Goal: Task Accomplishment & Management: Use online tool/utility

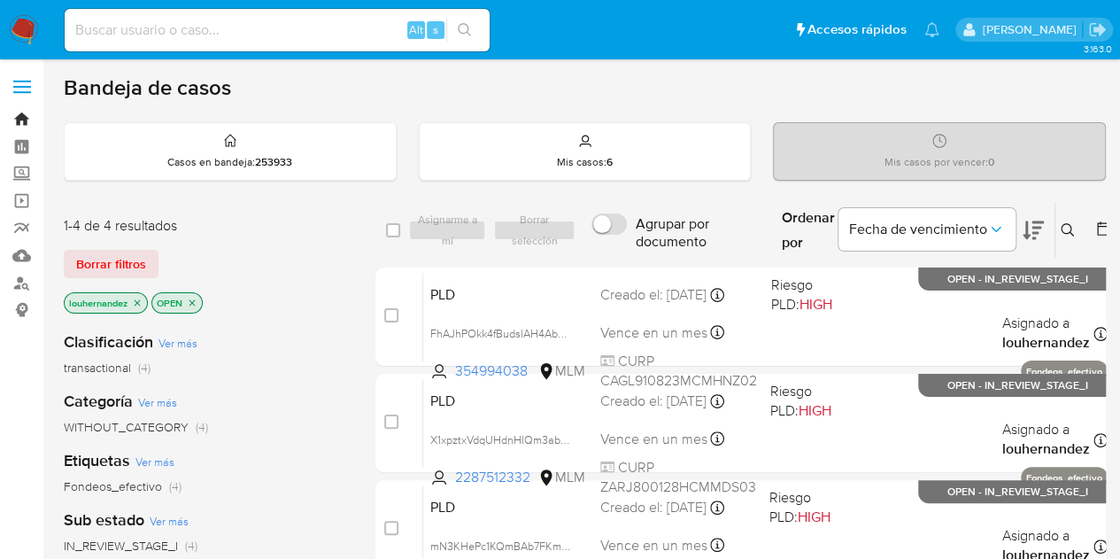
click at [24, 105] on link "Bandeja" at bounding box center [105, 118] width 211 height 27
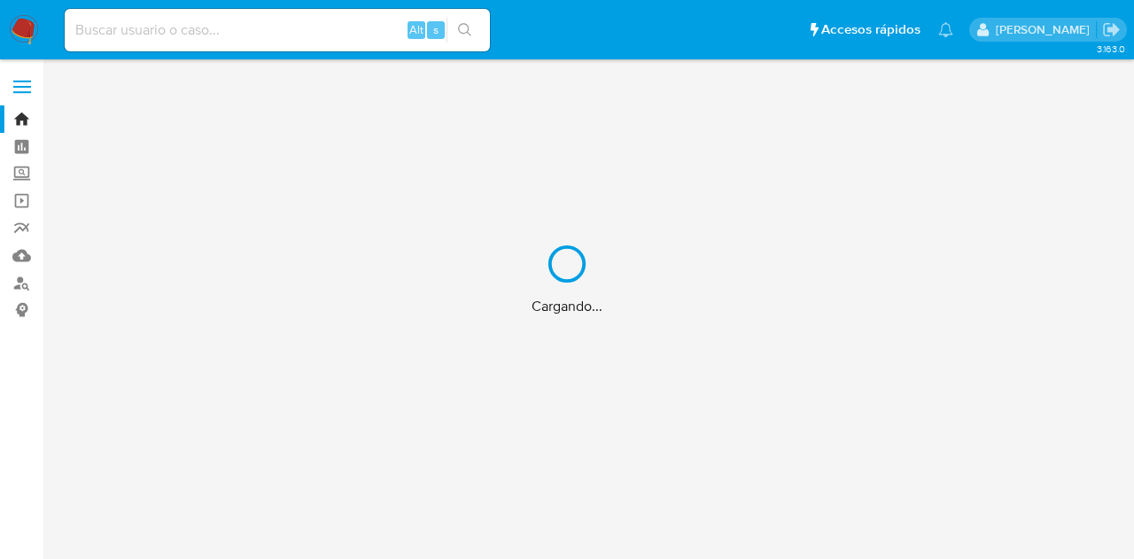
click at [19, 169] on div "Cargando..." at bounding box center [567, 279] width 1134 height 559
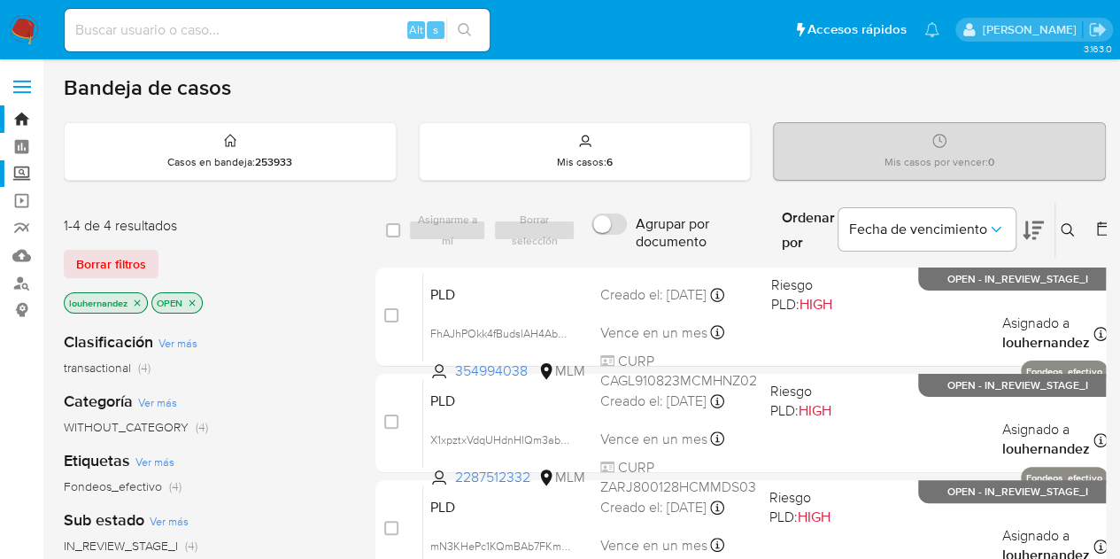
click at [19, 169] on label "Screening" at bounding box center [105, 173] width 211 height 27
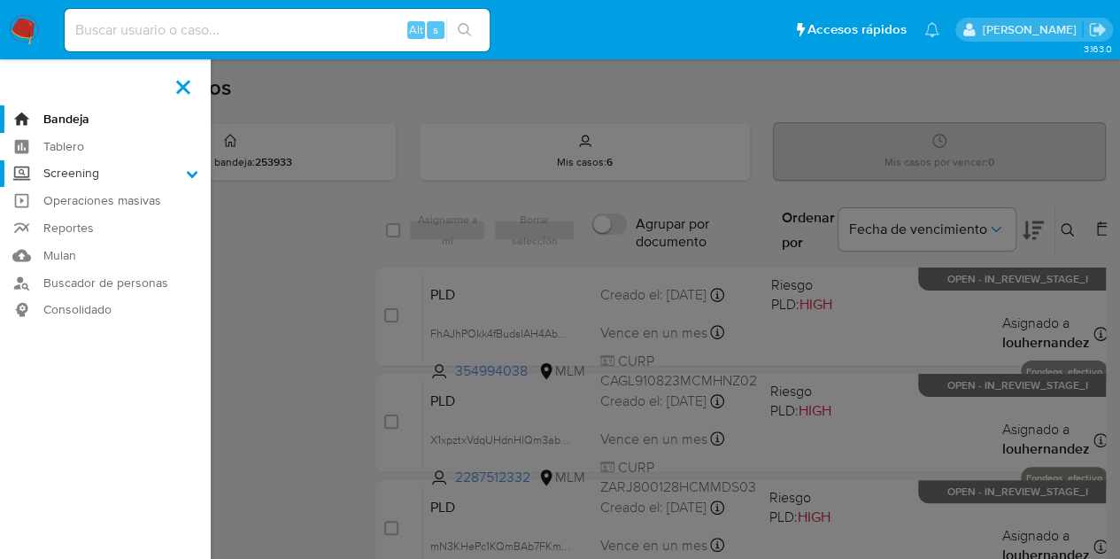
click at [0, 0] on input "Screening" at bounding box center [0, 0] width 0 height 0
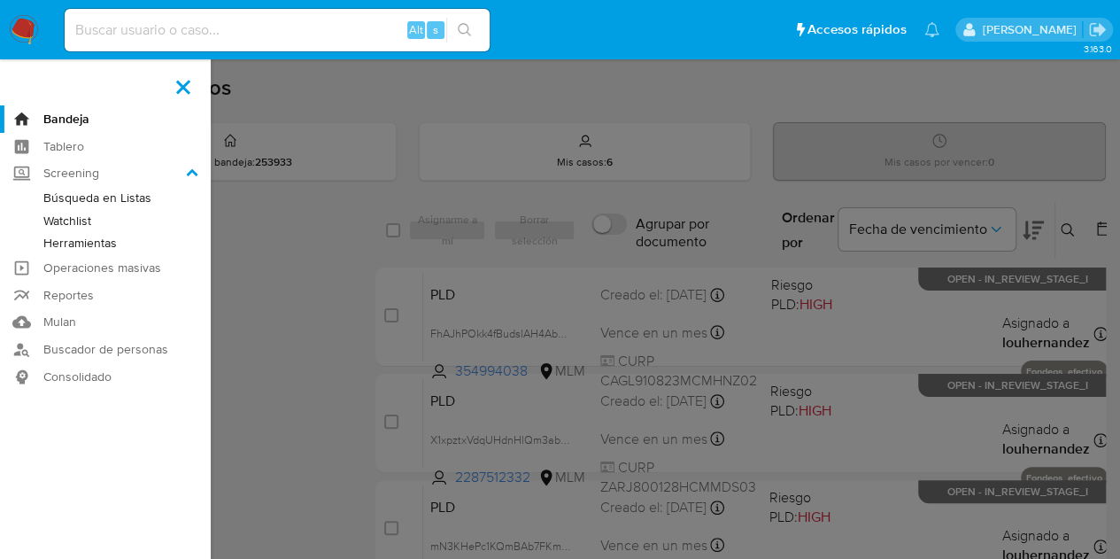
click at [104, 235] on link "Herramientas" at bounding box center [105, 243] width 211 height 22
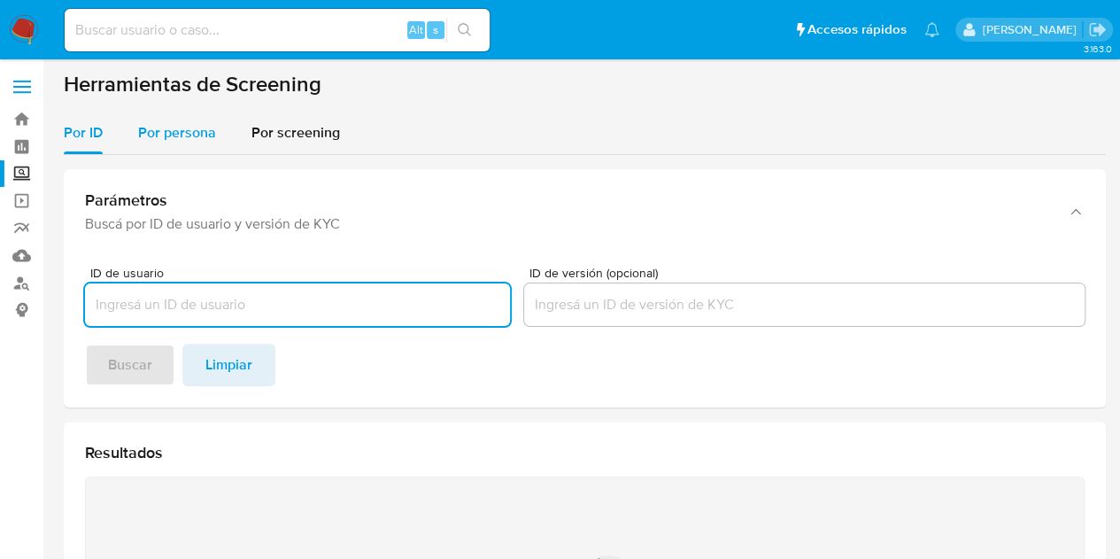
click at [195, 128] on span "Por persona" at bounding box center [177, 132] width 78 height 20
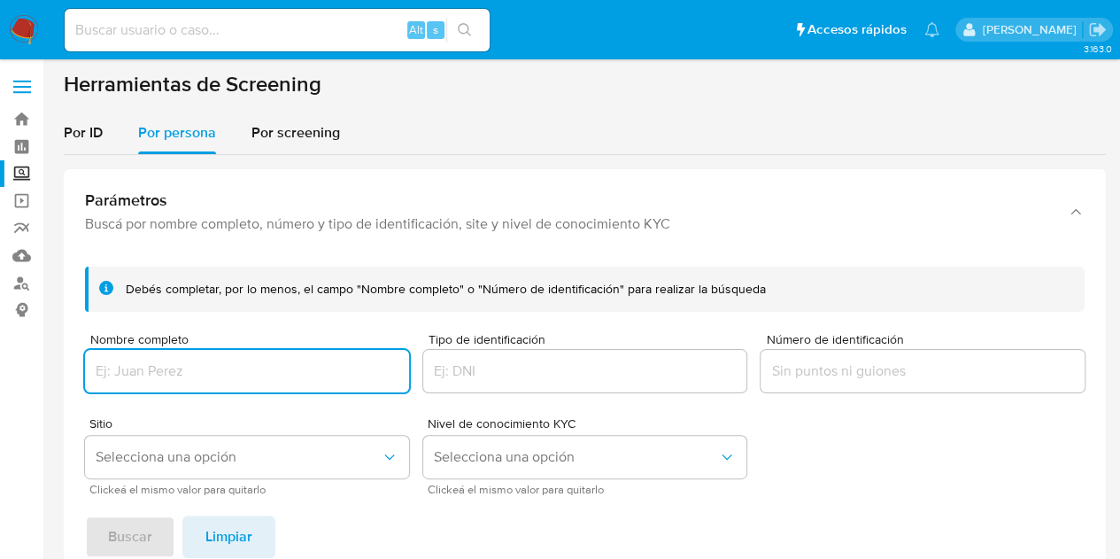
click at [157, 362] on input "Nombre completo" at bounding box center [247, 371] width 324 height 23
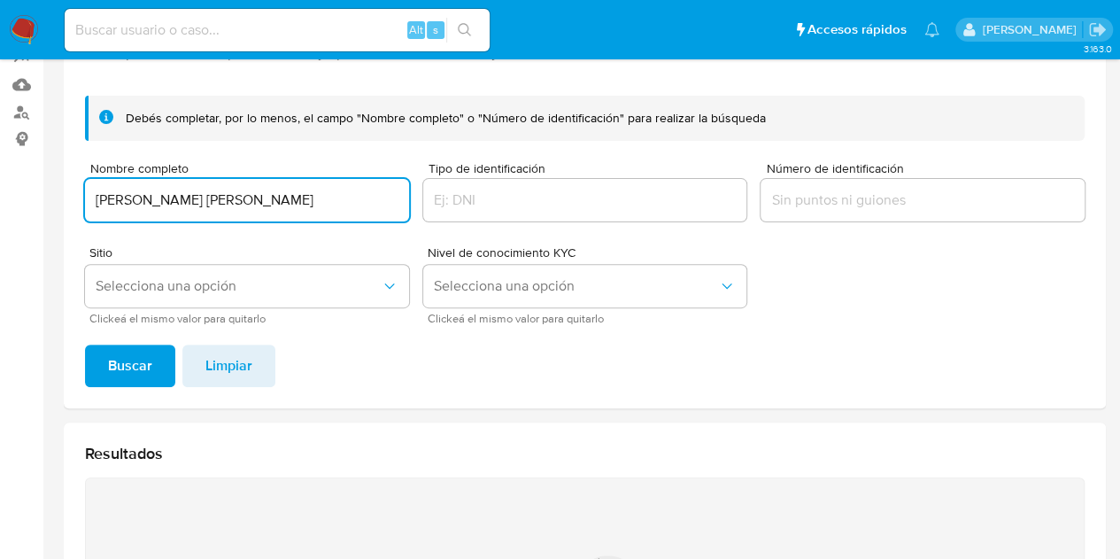
scroll to position [172, 0]
type input "JAIME PEÑALBA AYALA CHAVEZ"
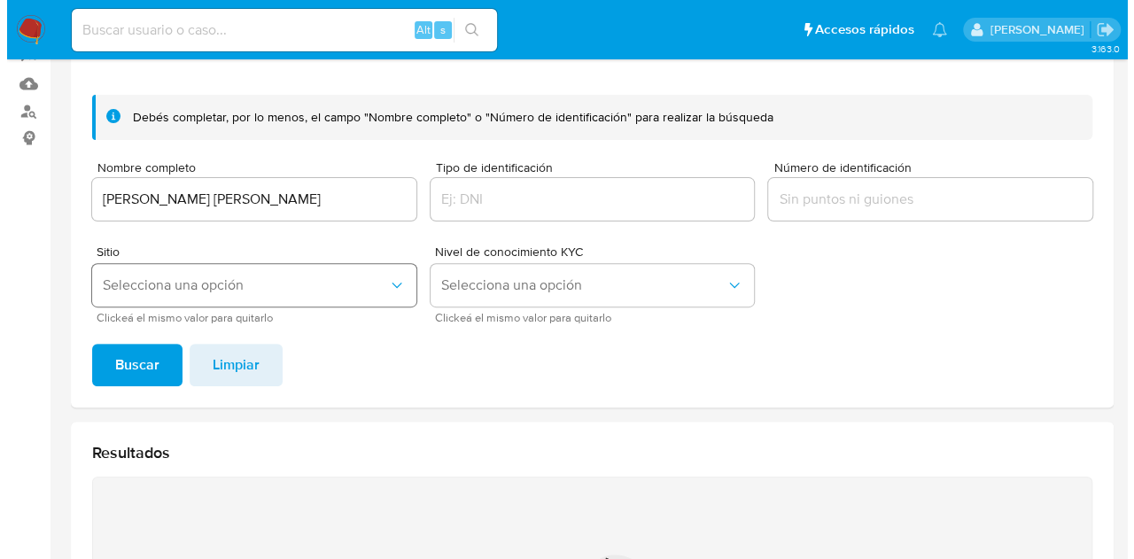
scroll to position [0, 0]
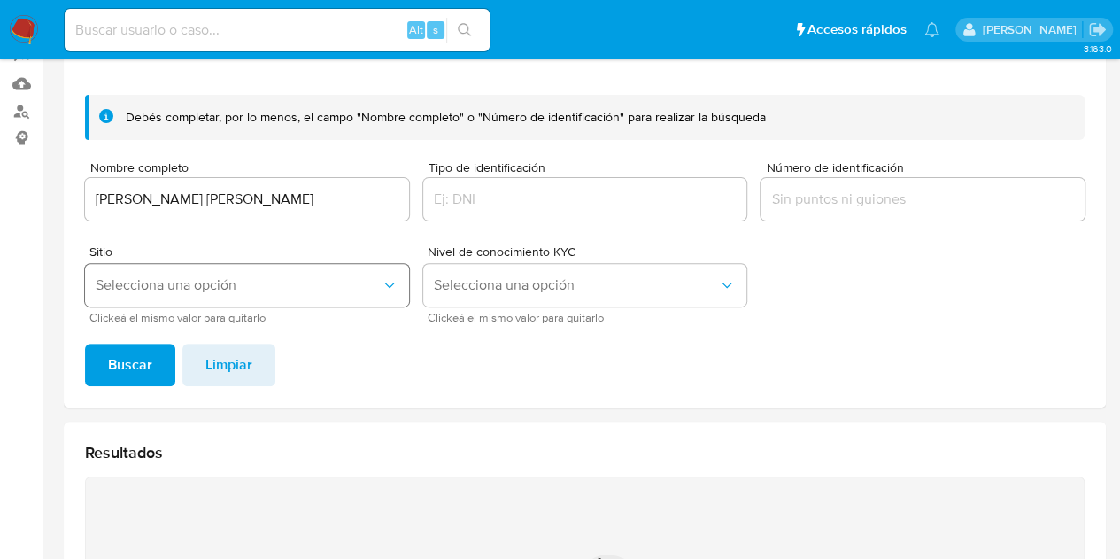
click at [282, 300] on button "Selecciona una opción" at bounding box center [247, 285] width 324 height 43
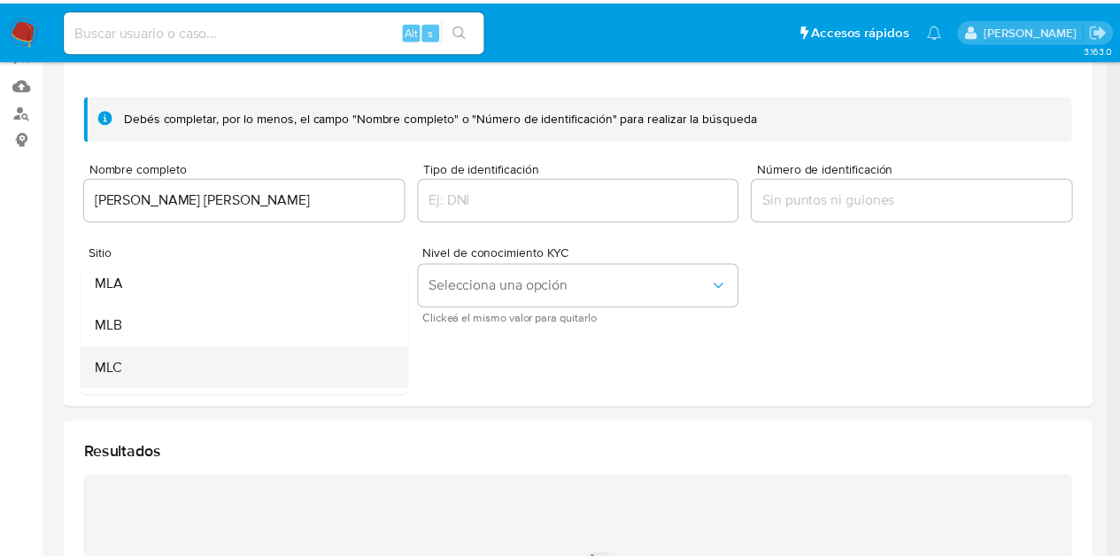
scroll to position [38, 0]
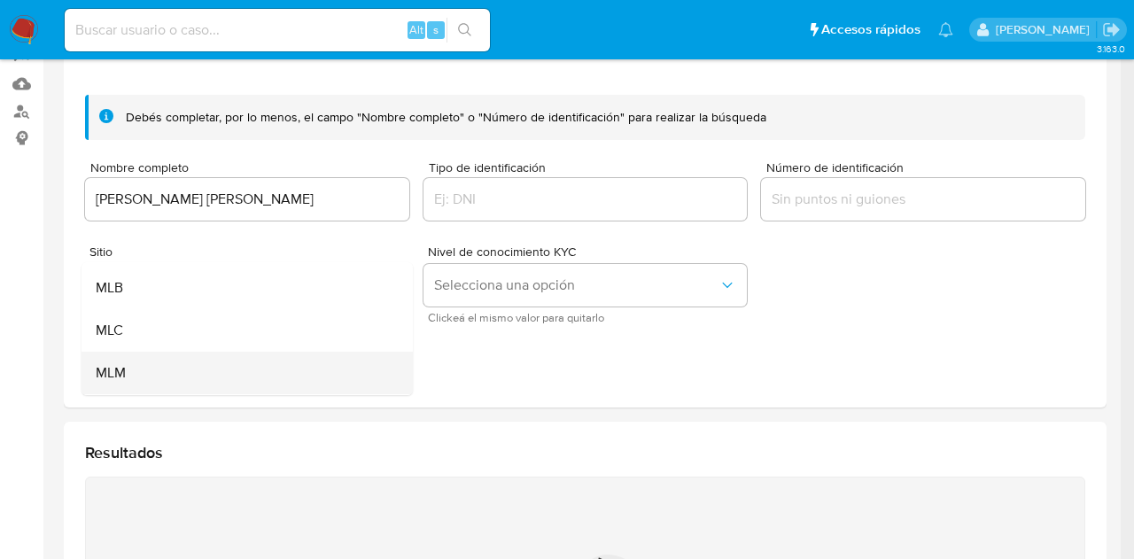
click at [143, 363] on div "MLM" at bounding box center [242, 373] width 292 height 43
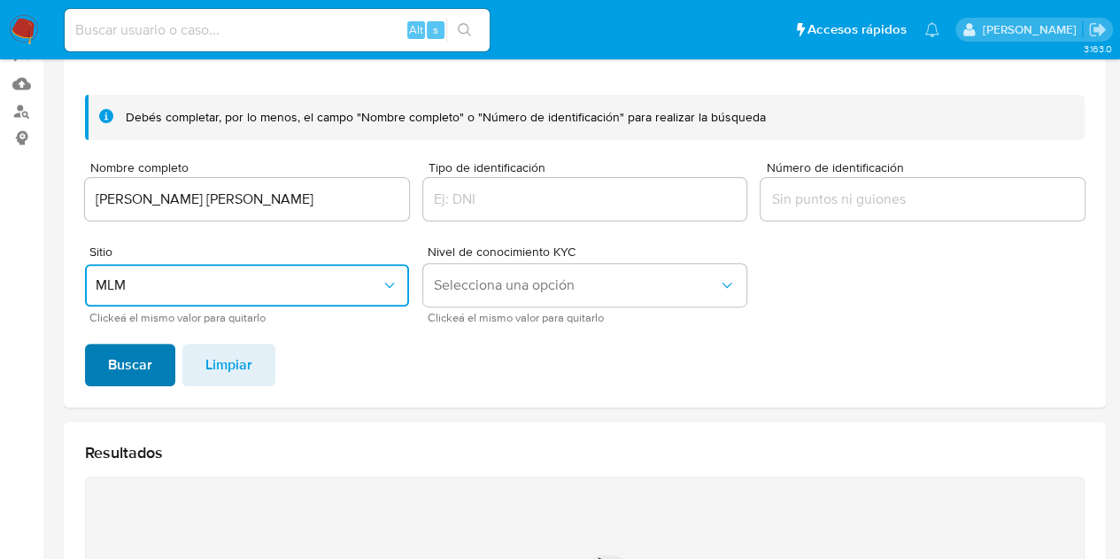
click at [119, 352] on span "Buscar" at bounding box center [130, 364] width 44 height 39
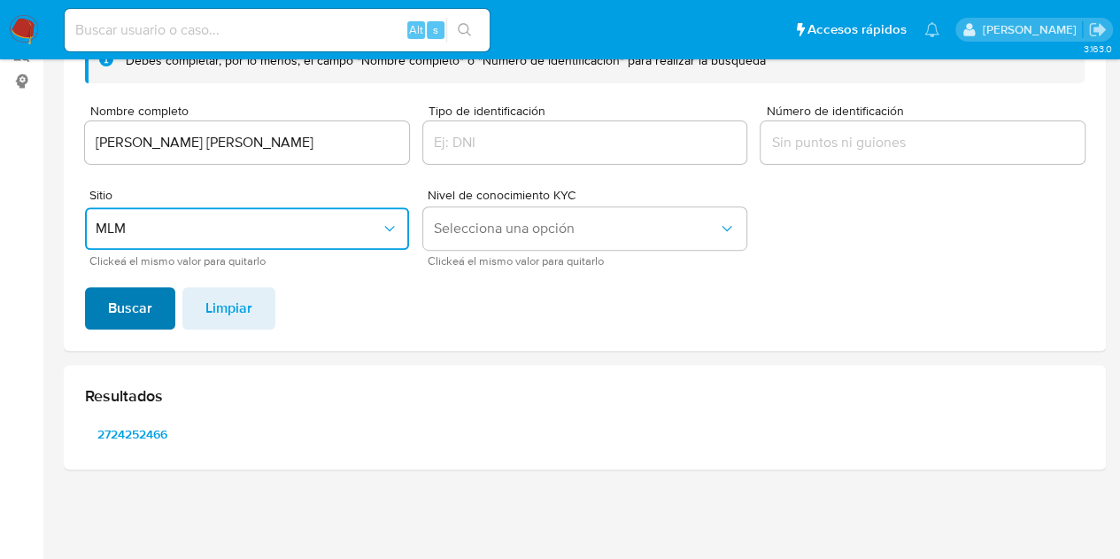
scroll to position [228, 0]
click at [113, 437] on span "2724252466" at bounding box center [132, 434] width 70 height 25
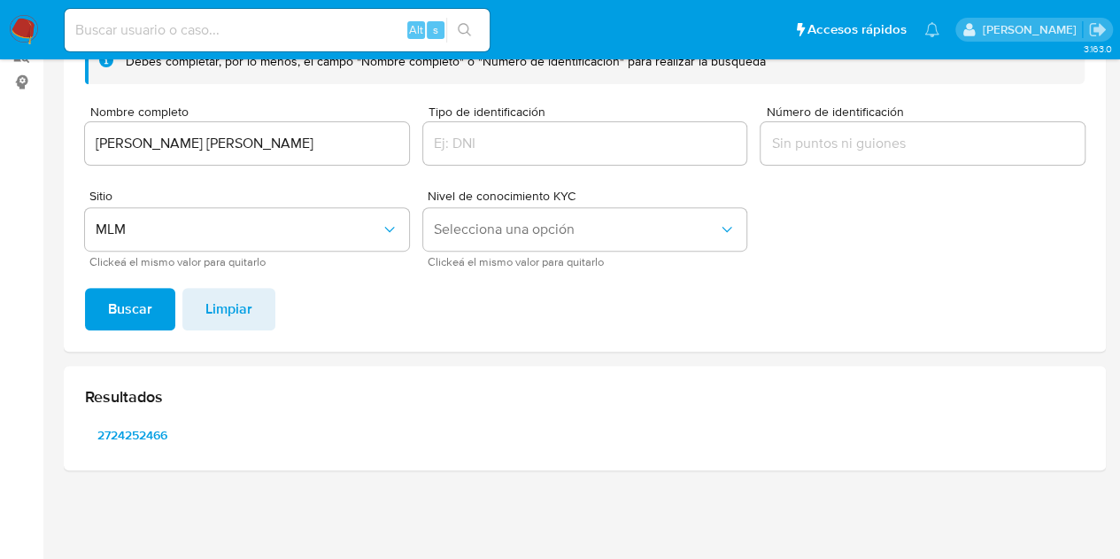
click at [39, 12] on nav "Pausado Ver notificaciones Alt s Accesos rápidos Presiona las siguientes teclas…" at bounding box center [560, 29] width 1120 height 59
click at [25, 30] on img at bounding box center [24, 30] width 30 height 30
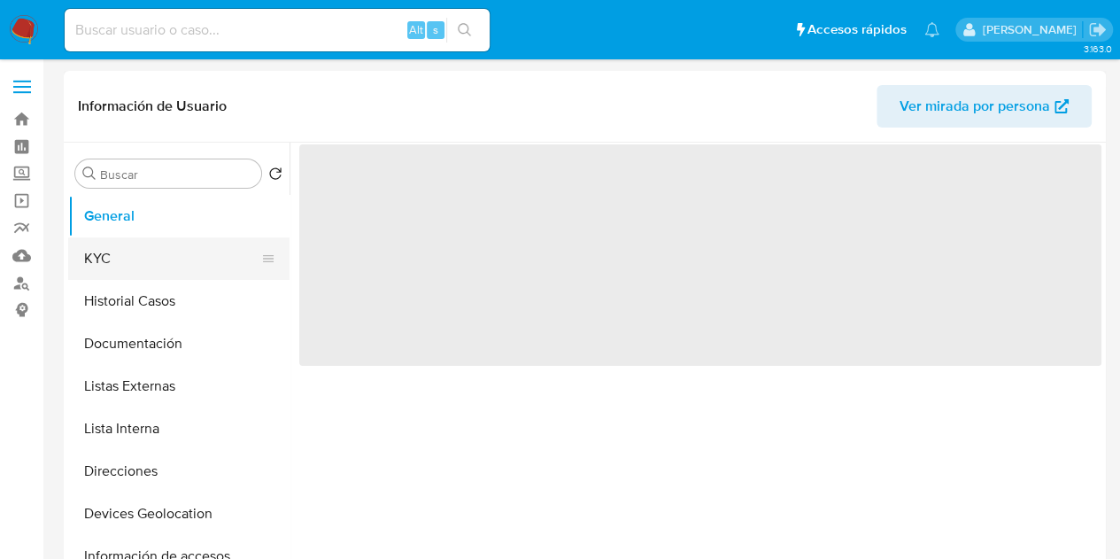
click at [151, 256] on button "KYC" at bounding box center [171, 258] width 207 height 43
select select "10"
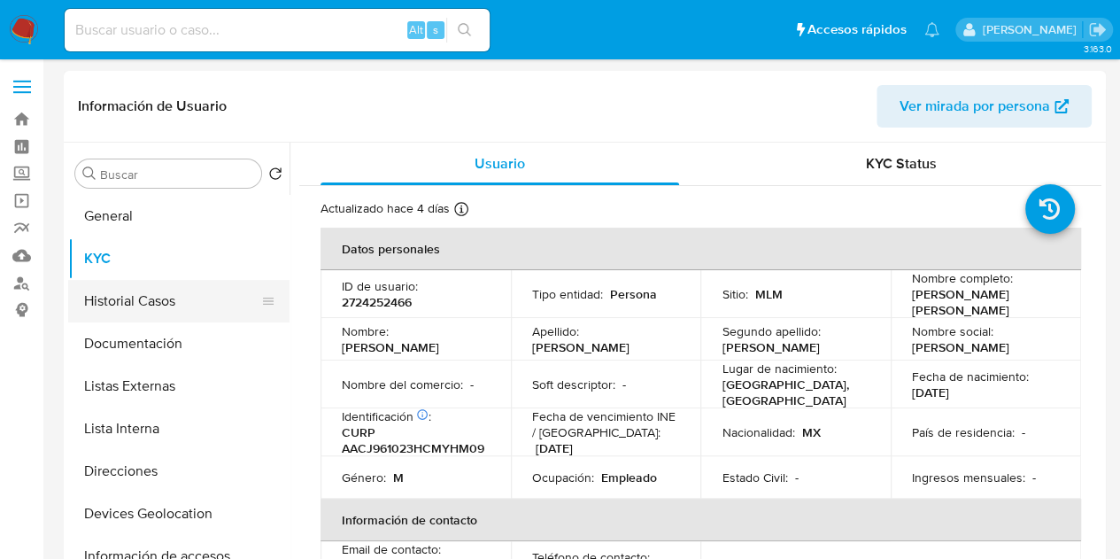
click at [171, 290] on button "Historial Casos" at bounding box center [171, 301] width 207 height 43
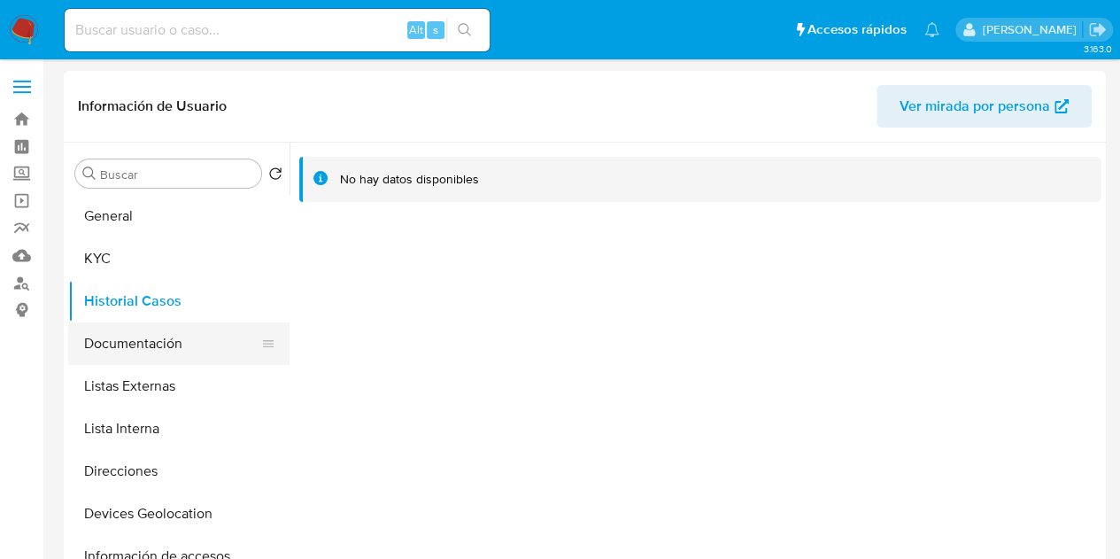
click at [133, 355] on button "Documentación" at bounding box center [171, 343] width 207 height 43
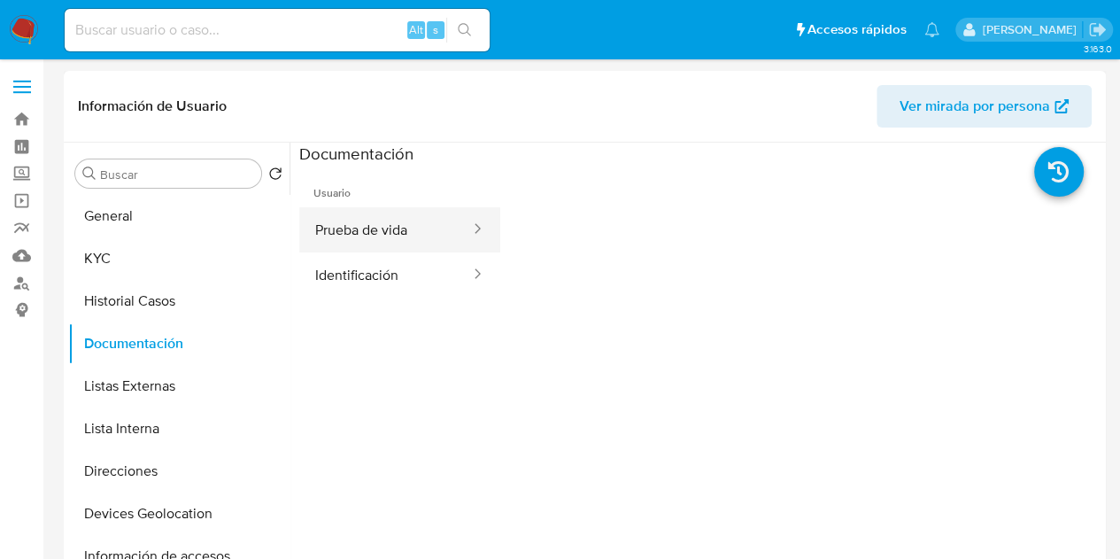
click at [335, 233] on button "Prueba de vida" at bounding box center [385, 229] width 173 height 45
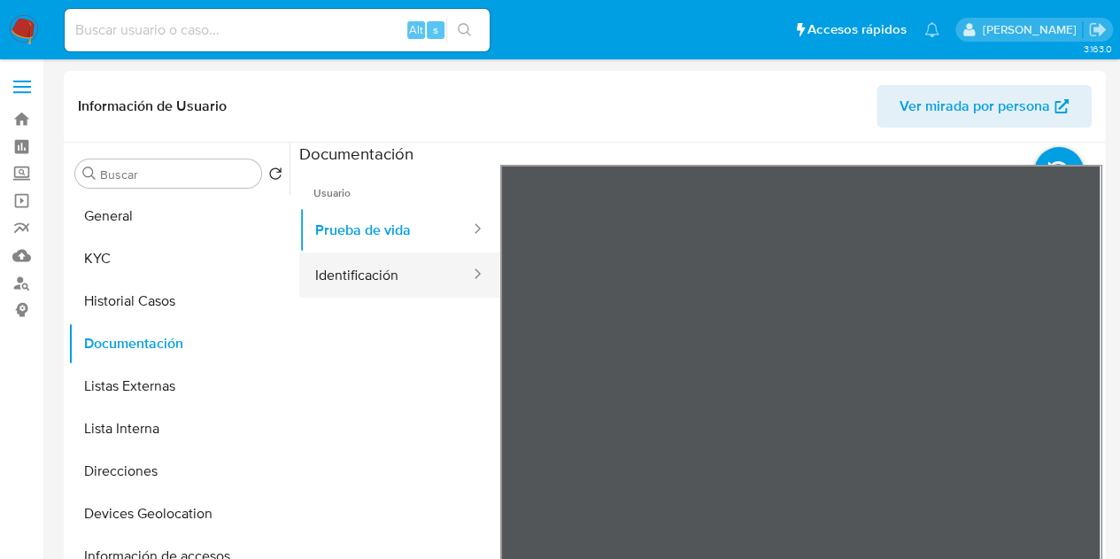
click at [401, 268] on button "Identificación" at bounding box center [385, 274] width 173 height 45
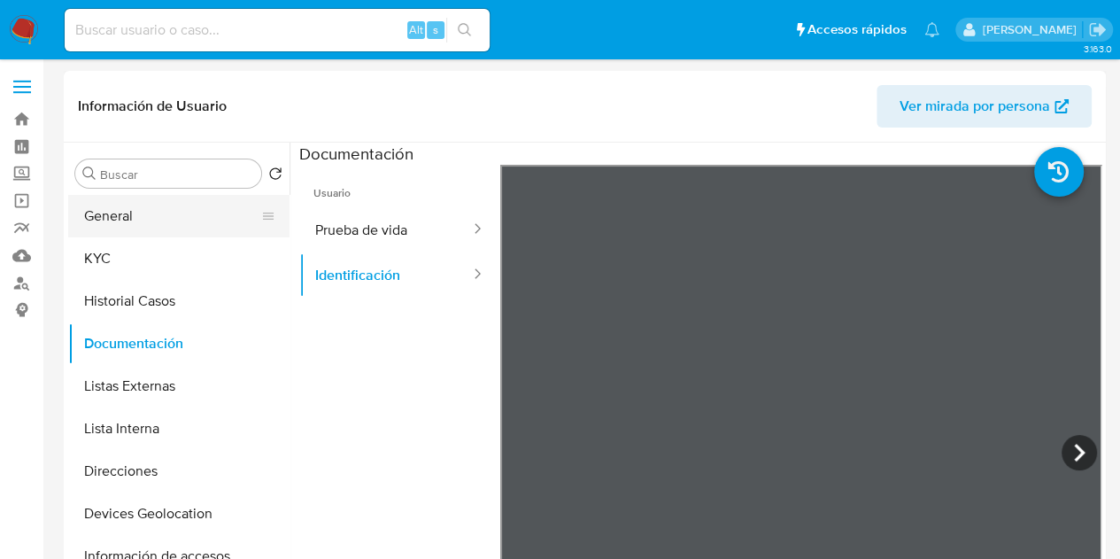
click at [132, 208] on button "General" at bounding box center [171, 216] width 207 height 43
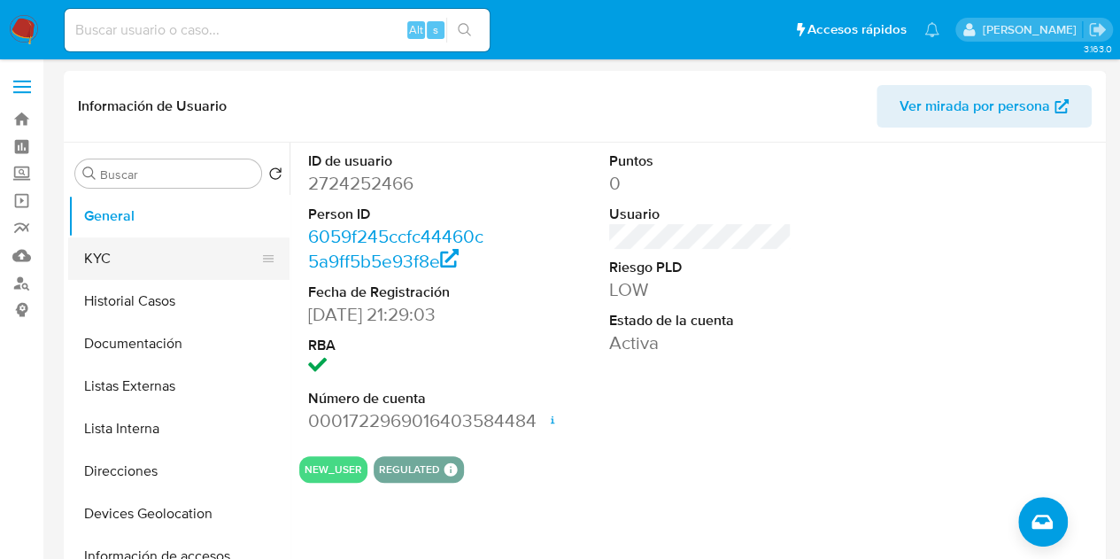
click at [152, 249] on button "KYC" at bounding box center [171, 258] width 207 height 43
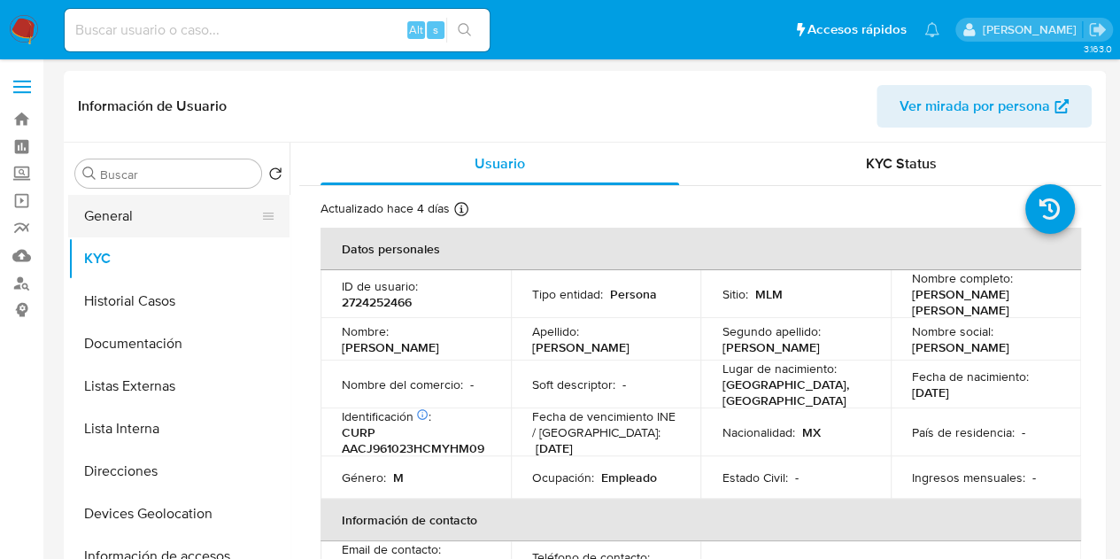
click at [187, 214] on button "General" at bounding box center [171, 216] width 207 height 43
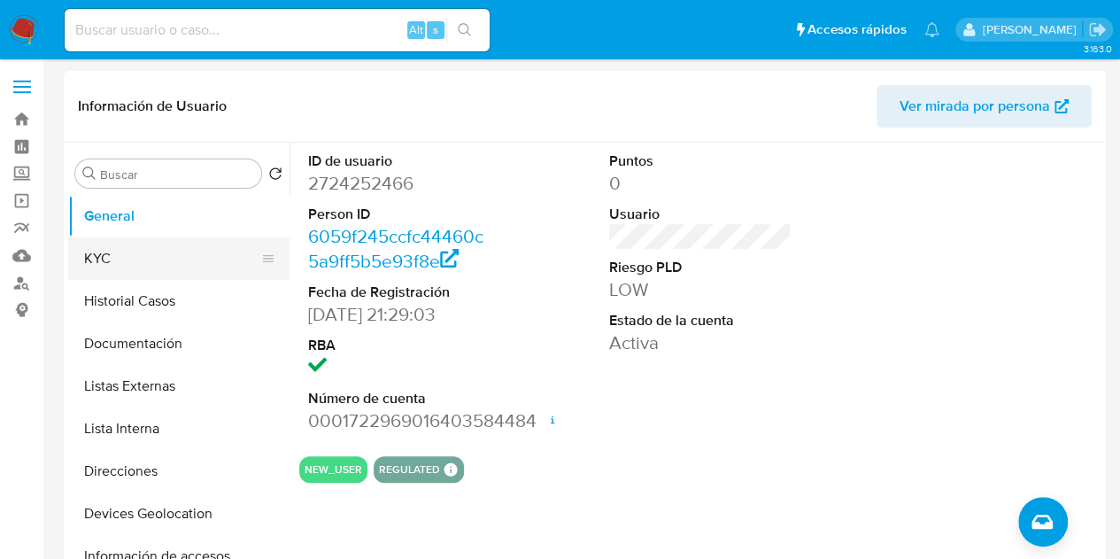
click at [130, 257] on button "KYC" at bounding box center [171, 258] width 207 height 43
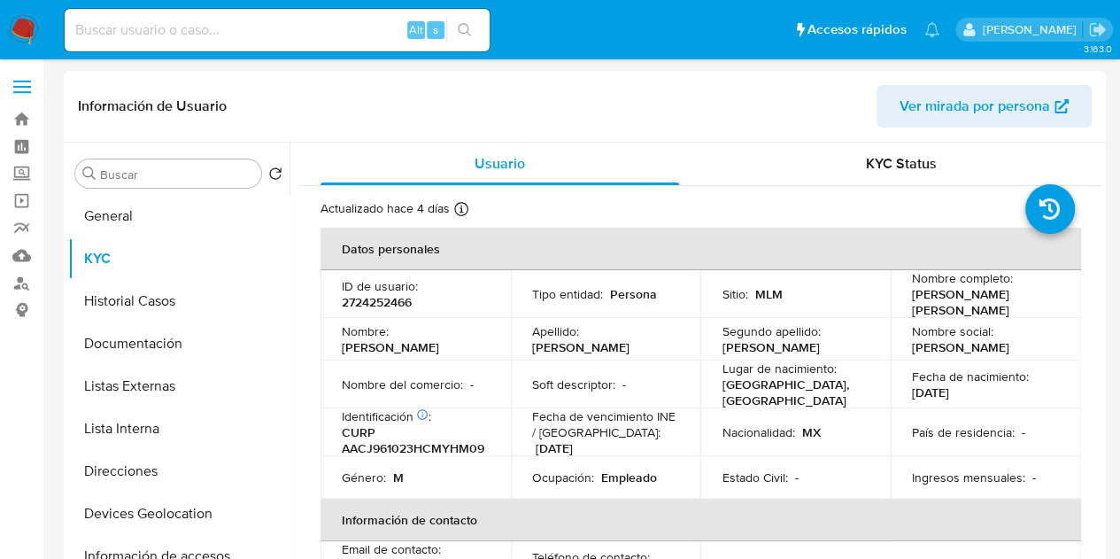
click at [393, 306] on p "2724252466" at bounding box center [377, 302] width 70 height 16
copy p "2724252466"
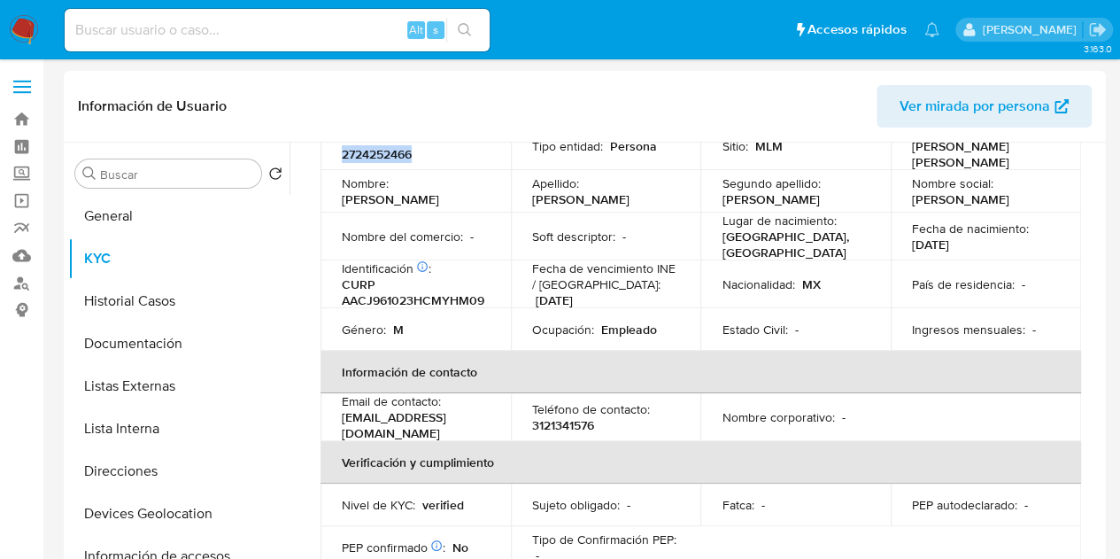
scroll to position [147, 0]
click at [140, 341] on button "Documentación" at bounding box center [171, 343] width 207 height 43
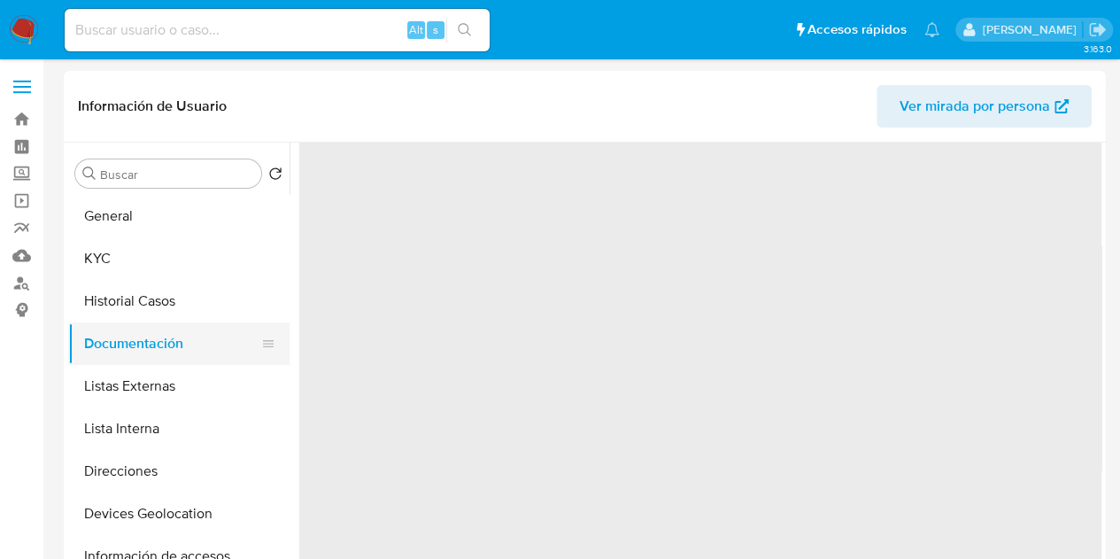
scroll to position [0, 0]
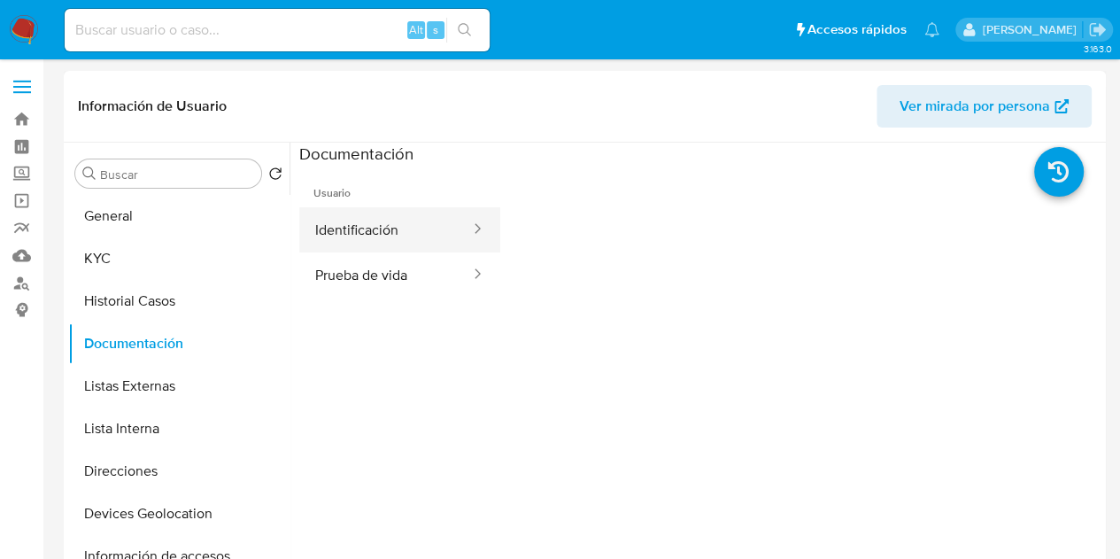
click at [364, 242] on button "Identificación" at bounding box center [385, 229] width 173 height 45
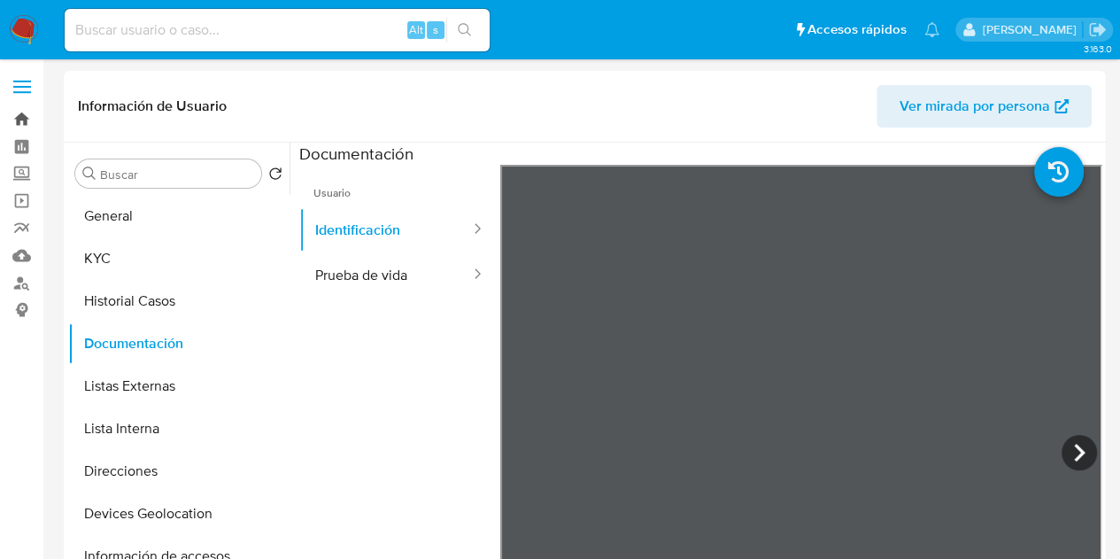
click at [24, 110] on link "Bandeja" at bounding box center [105, 118] width 211 height 27
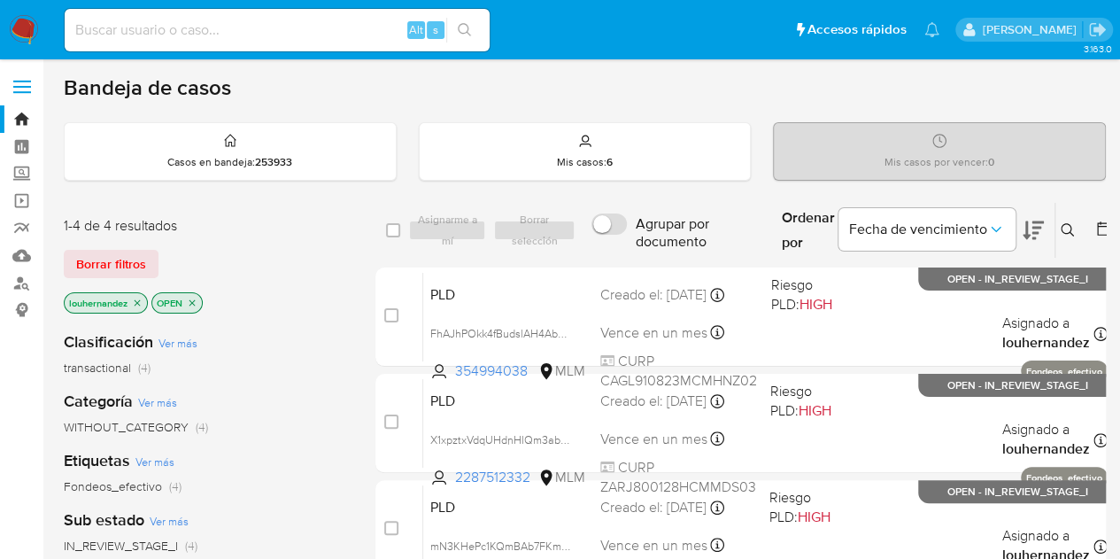
click at [223, 26] on input at bounding box center [277, 30] width 425 height 23
paste input "2201993733"
type input "2201993733"
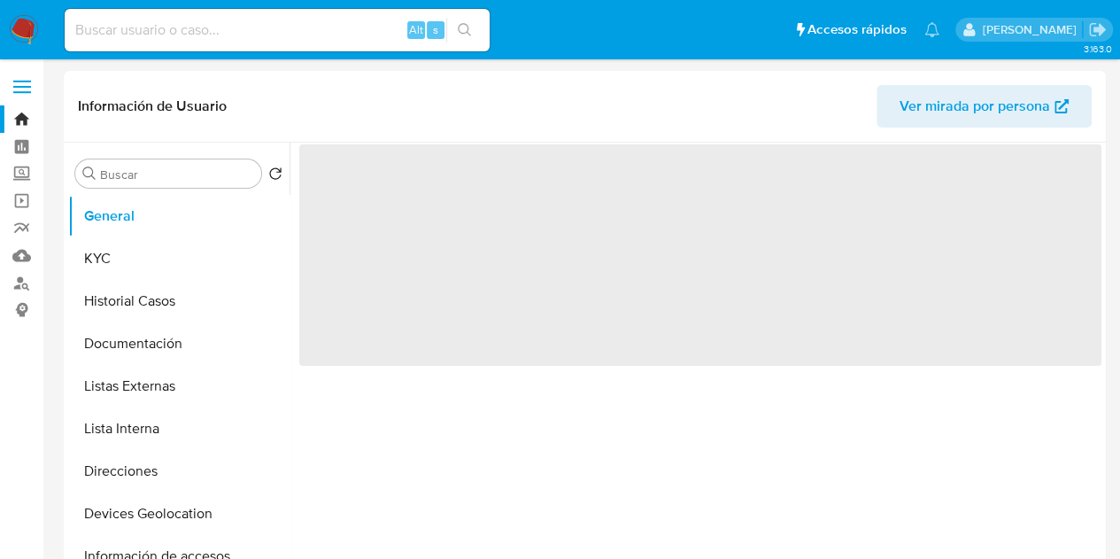
select select "10"
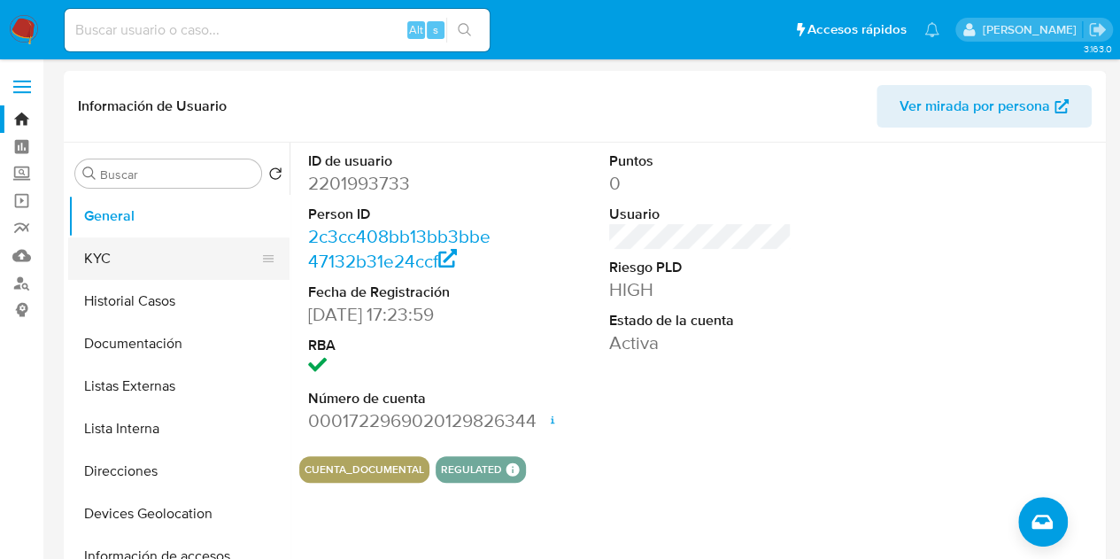
click at [135, 251] on button "KYC" at bounding box center [171, 258] width 207 height 43
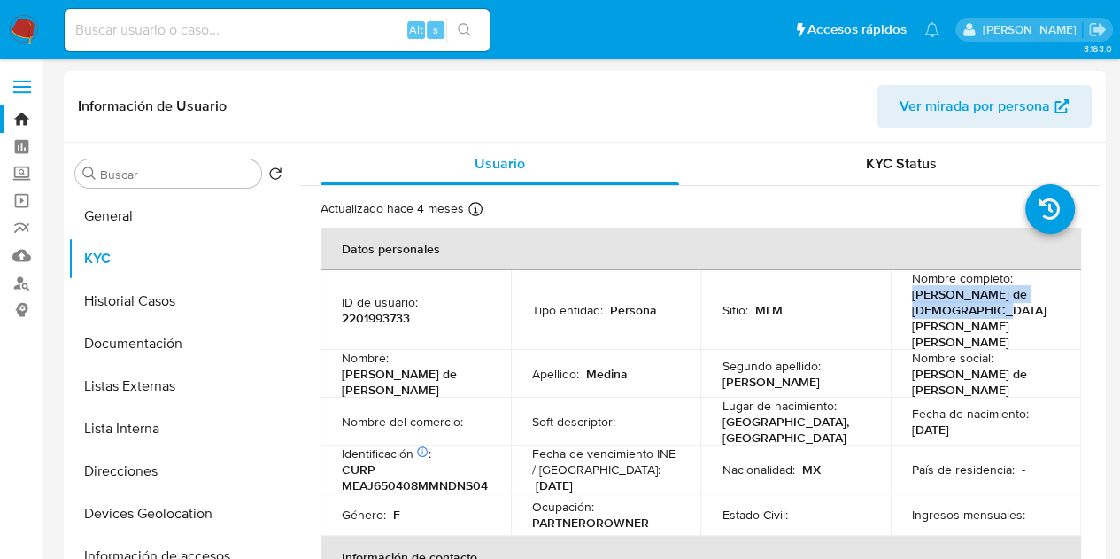
drag, startPoint x: 907, startPoint y: 291, endPoint x: 963, endPoint y: 310, distance: 58.8
click at [963, 310] on p "[PERSON_NAME] de [DEMOGRAPHIC_DATA][PERSON_NAME] [PERSON_NAME]" at bounding box center [982, 318] width 141 height 64
copy p "[PERSON_NAME] de [DEMOGRAPHIC_DATA][PERSON_NAME] [PERSON_NAME]"
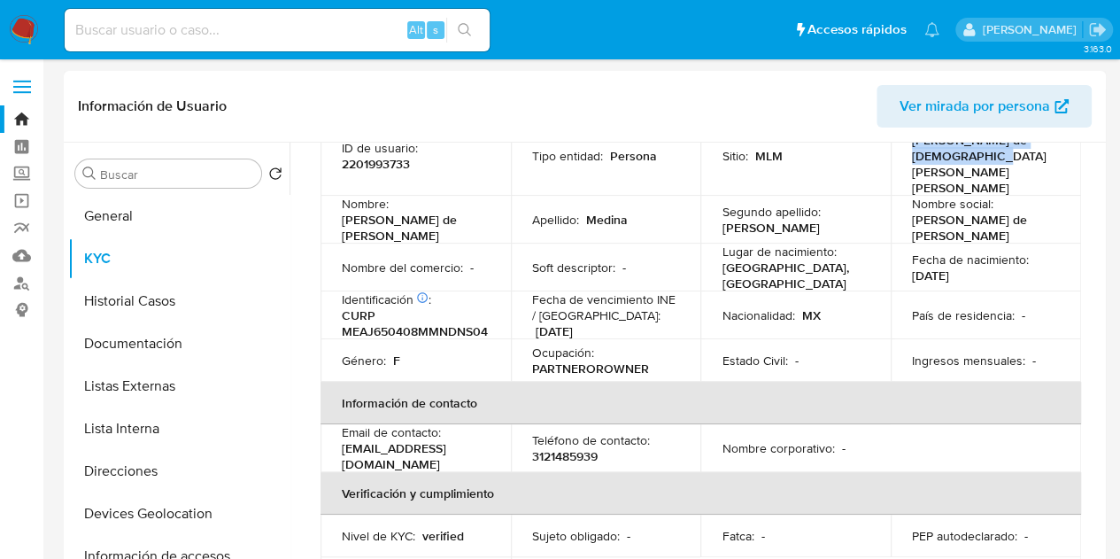
scroll to position [152, 0]
click at [179, 313] on button "Historial Casos" at bounding box center [171, 301] width 207 height 43
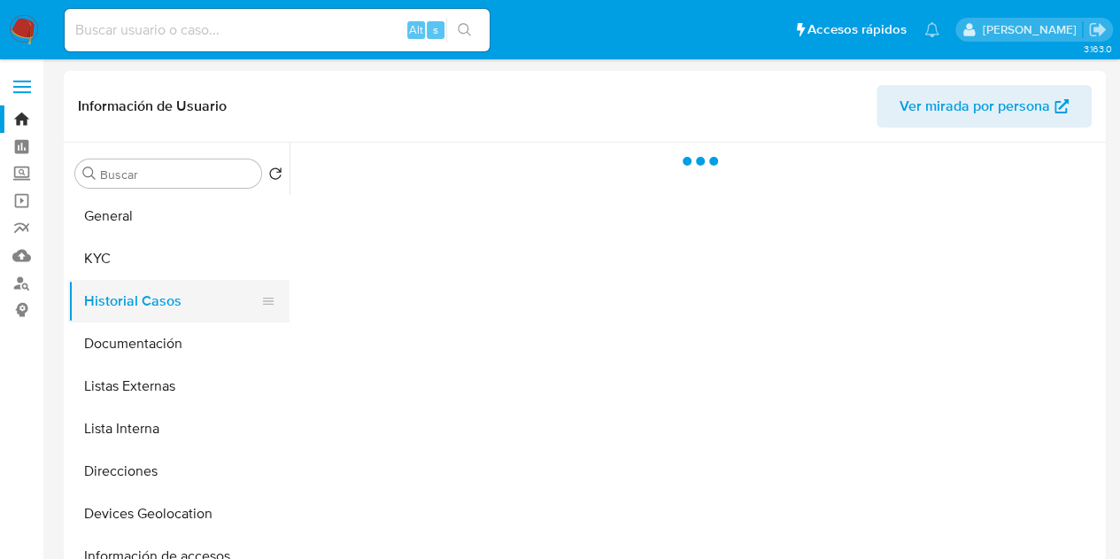
scroll to position [0, 0]
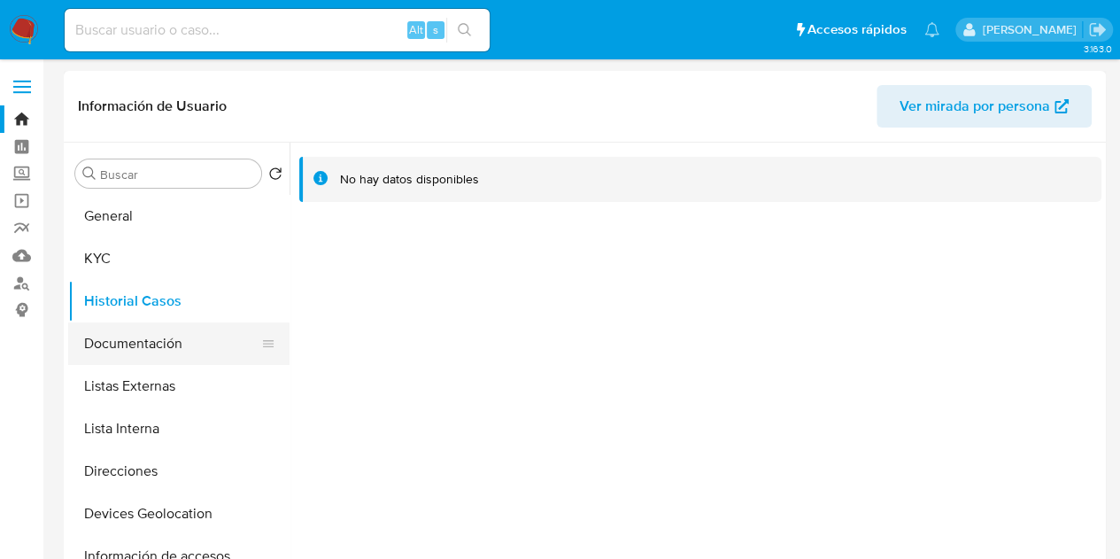
click at [158, 358] on button "Documentación" at bounding box center [171, 343] width 207 height 43
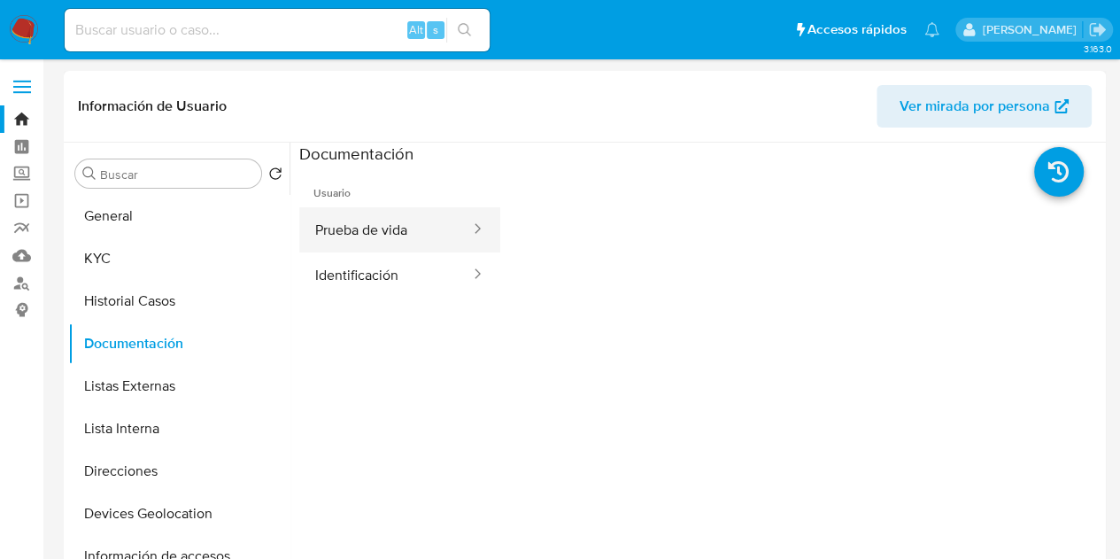
click at [386, 228] on button "Prueba de vida" at bounding box center [385, 229] width 173 height 45
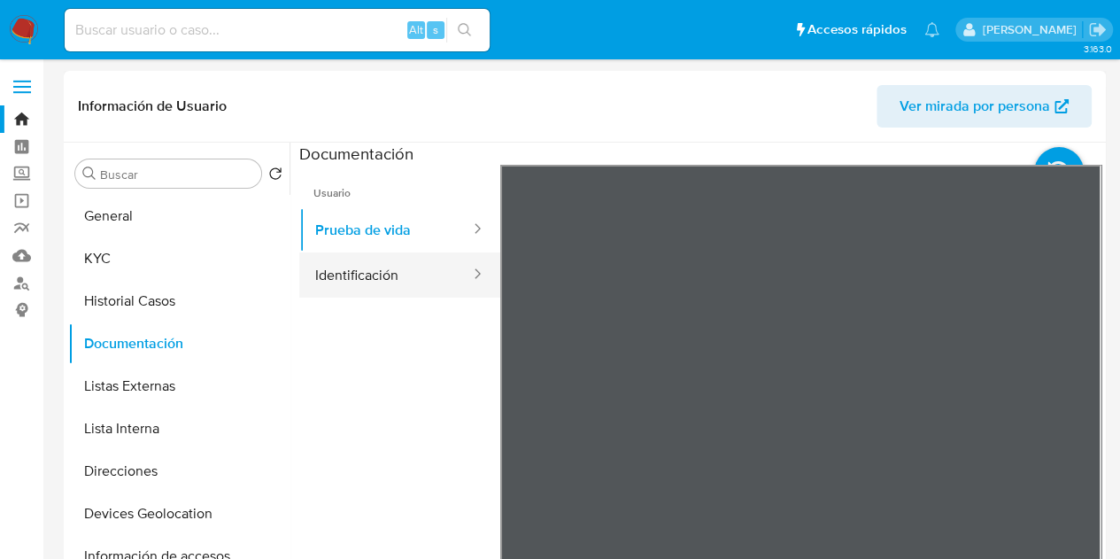
click at [384, 267] on button "Identificación" at bounding box center [385, 274] width 173 height 45
